Goal: Task Accomplishment & Management: Manage account settings

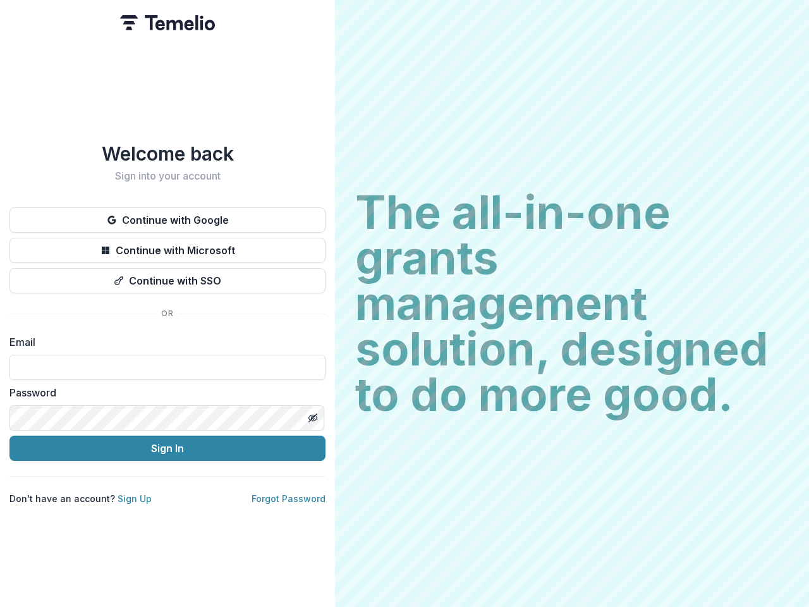
click at [405, 303] on h2 "The all-in-one grants management solution, designed to do more good." at bounding box center [572, 304] width 434 height 228
click at [168, 215] on button "Continue with Google" at bounding box center [167, 219] width 316 height 25
click at [168, 245] on button "Continue with Microsoft" at bounding box center [167, 250] width 316 height 25
click at [168, 276] on button "Continue with SSO" at bounding box center [167, 280] width 316 height 25
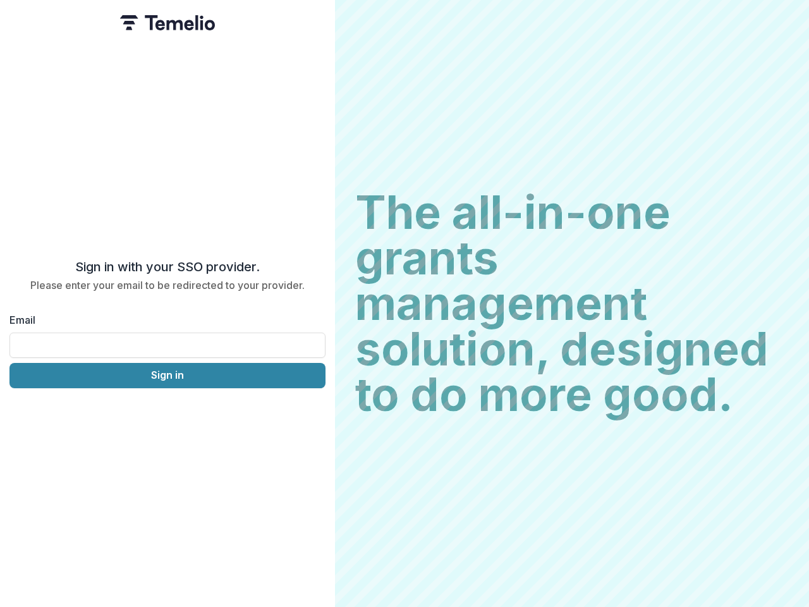
click at [312, 413] on div "Sign in with your SSO provider. Please enter your email to be redirected to you…" at bounding box center [167, 303] width 335 height 607
